Goal: Task Accomplishment & Management: Manage account settings

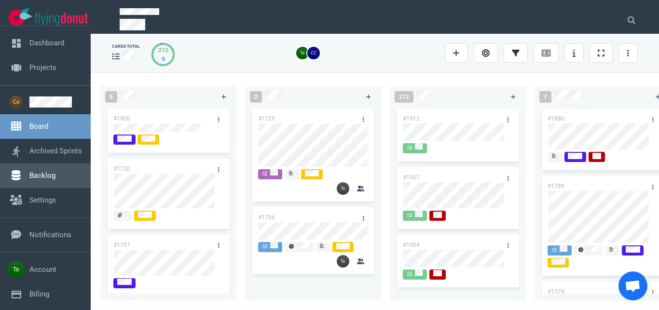
click at [48, 175] on link "Backlog" at bounding box center [42, 175] width 26 height 9
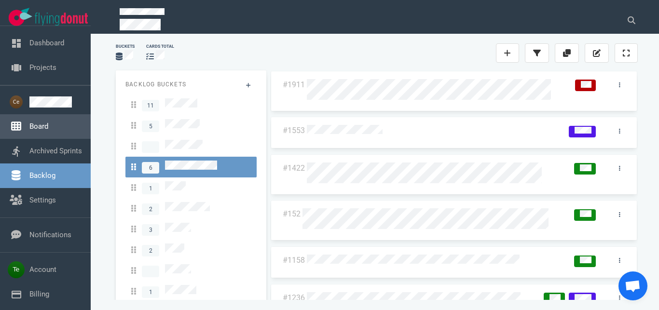
click at [34, 126] on link "Board" at bounding box center [38, 126] width 19 height 9
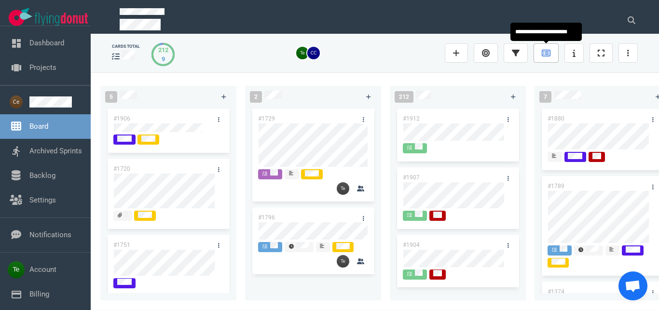
click at [550, 55] on link at bounding box center [545, 52] width 25 height 19
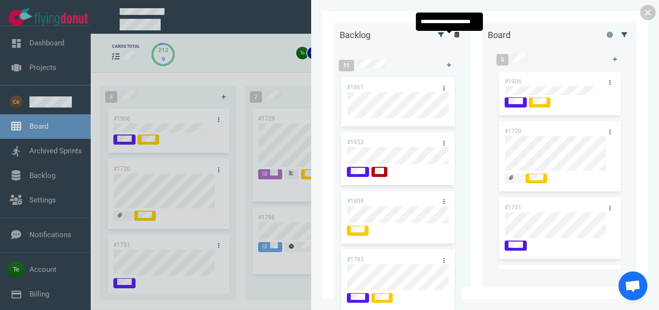
click at [449, 35] on link at bounding box center [456, 34] width 15 height 12
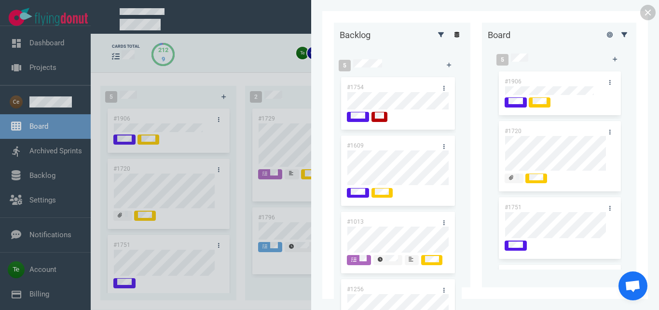
click at [452, 41] on link at bounding box center [456, 34] width 15 height 12
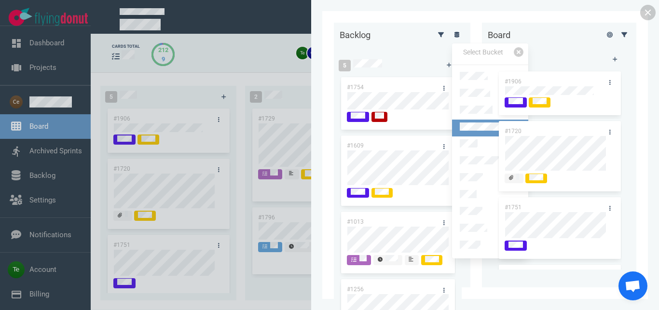
click at [496, 129] on link at bounding box center [490, 128] width 76 height 17
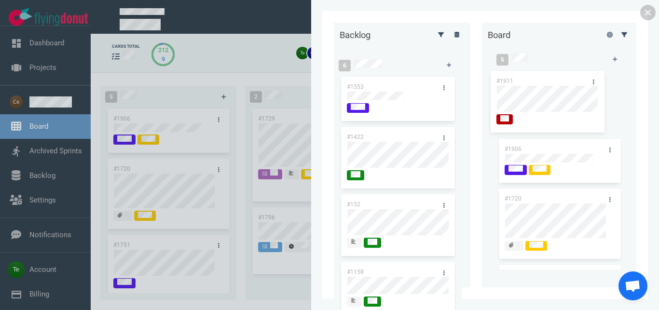
drag, startPoint x: 394, startPoint y: 85, endPoint x: 552, endPoint y: 79, distance: 157.8
click at [456, 79] on div "#1911" at bounding box center [397, 109] width 116 height 68
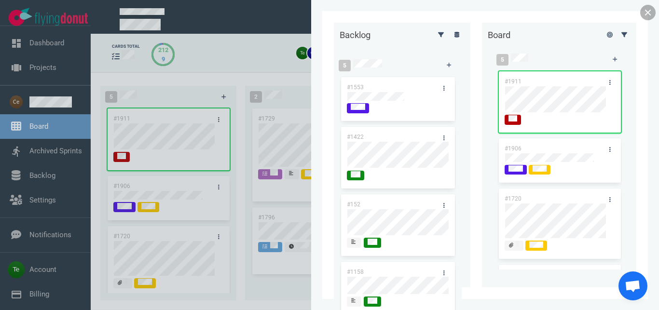
click at [646, 13] on link at bounding box center [647, 12] width 15 height 15
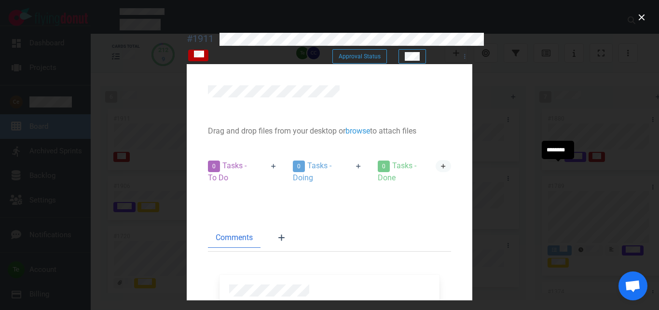
click at [446, 169] on icon at bounding box center [443, 166] width 5 height 6
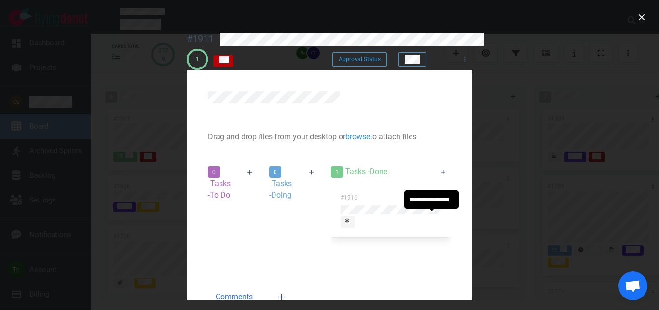
click at [351, 217] on div at bounding box center [348, 221] width 6 height 9
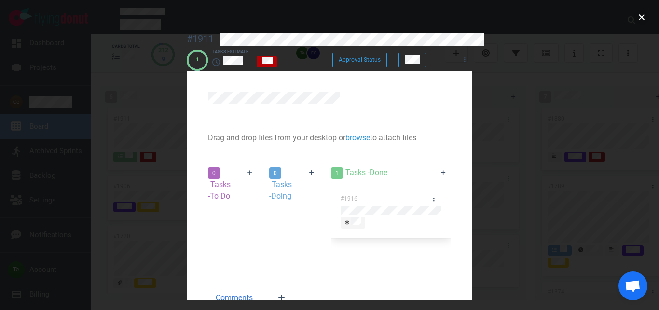
click at [638, 15] on button "close" at bounding box center [641, 17] width 15 height 15
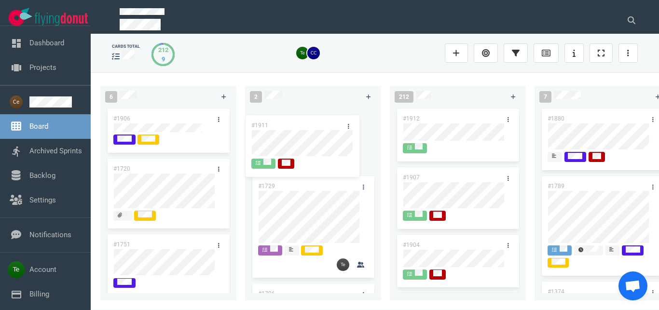
drag, startPoint x: 171, startPoint y: 115, endPoint x: 312, endPoint y: 120, distance: 140.9
click at [230, 120] on div "#1911" at bounding box center [168, 141] width 124 height 68
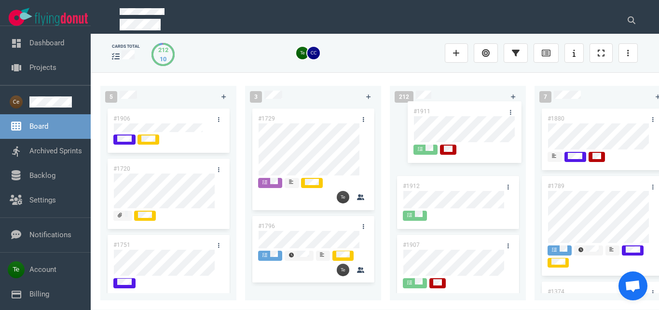
drag, startPoint x: 288, startPoint y: 113, endPoint x: 444, endPoint y: 107, distance: 155.9
click at [375, 107] on div "#1911" at bounding box center [313, 141] width 124 height 68
